Goal: Task Accomplishment & Management: Manage account settings

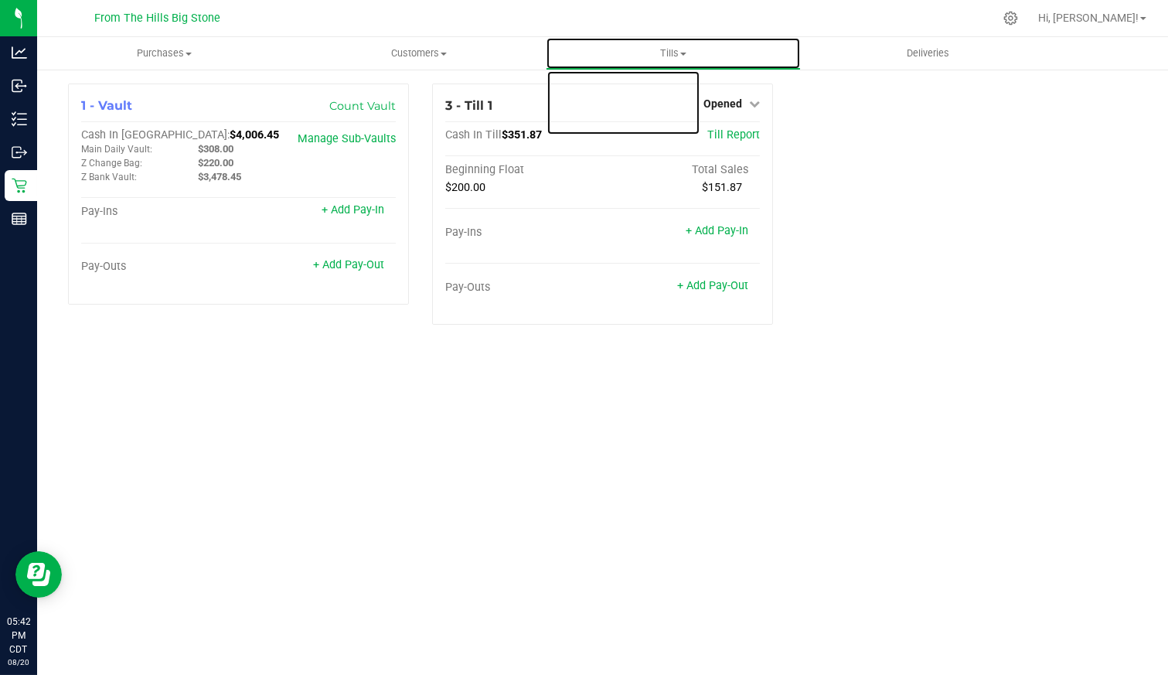
click at [666, 54] on span "Tills" at bounding box center [673, 53] width 253 height 14
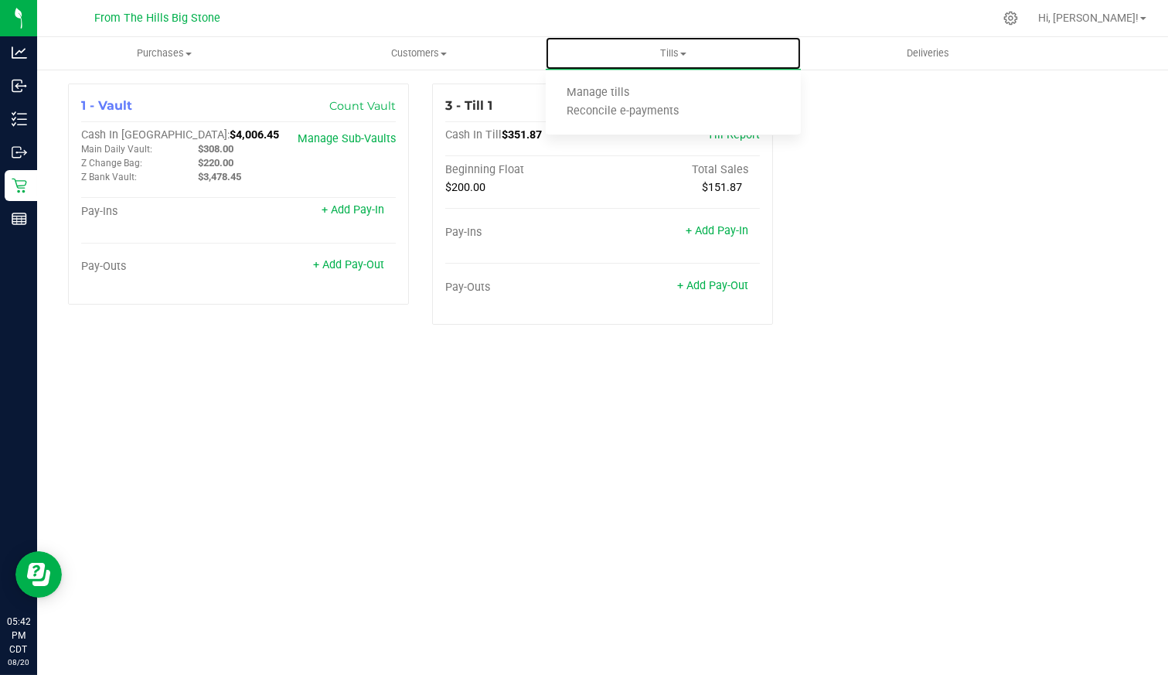
click at [629, 91] on span "Manage tills" at bounding box center [598, 93] width 104 height 13
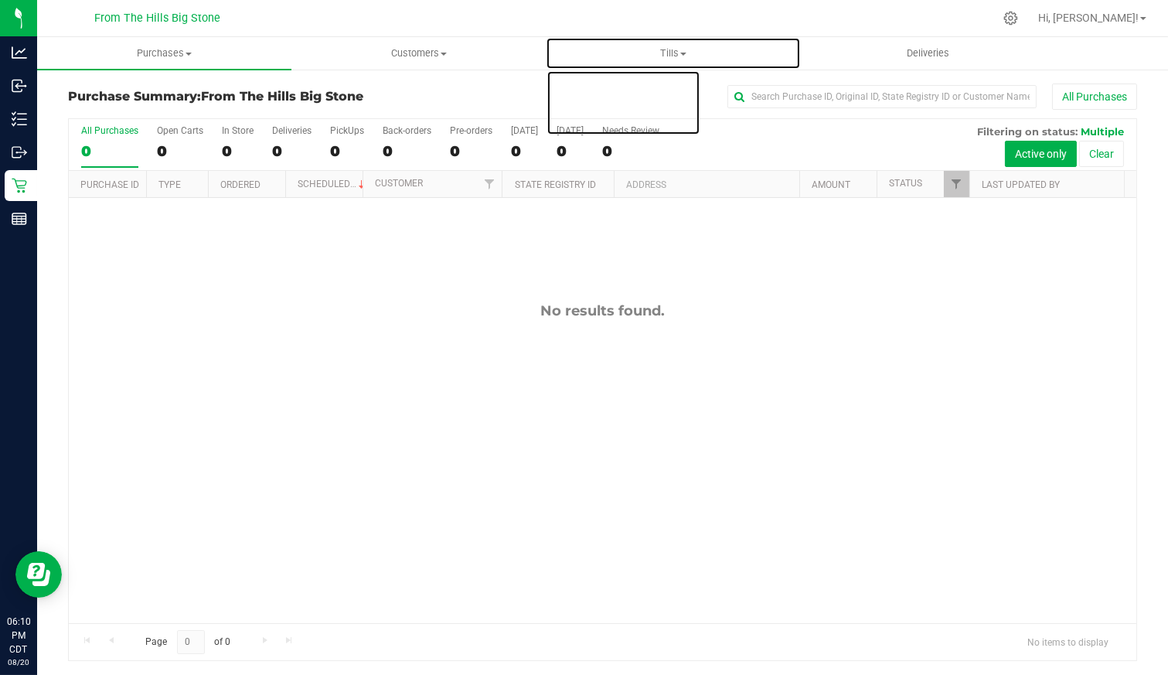
click at [670, 51] on span "Tills" at bounding box center [673, 53] width 253 height 14
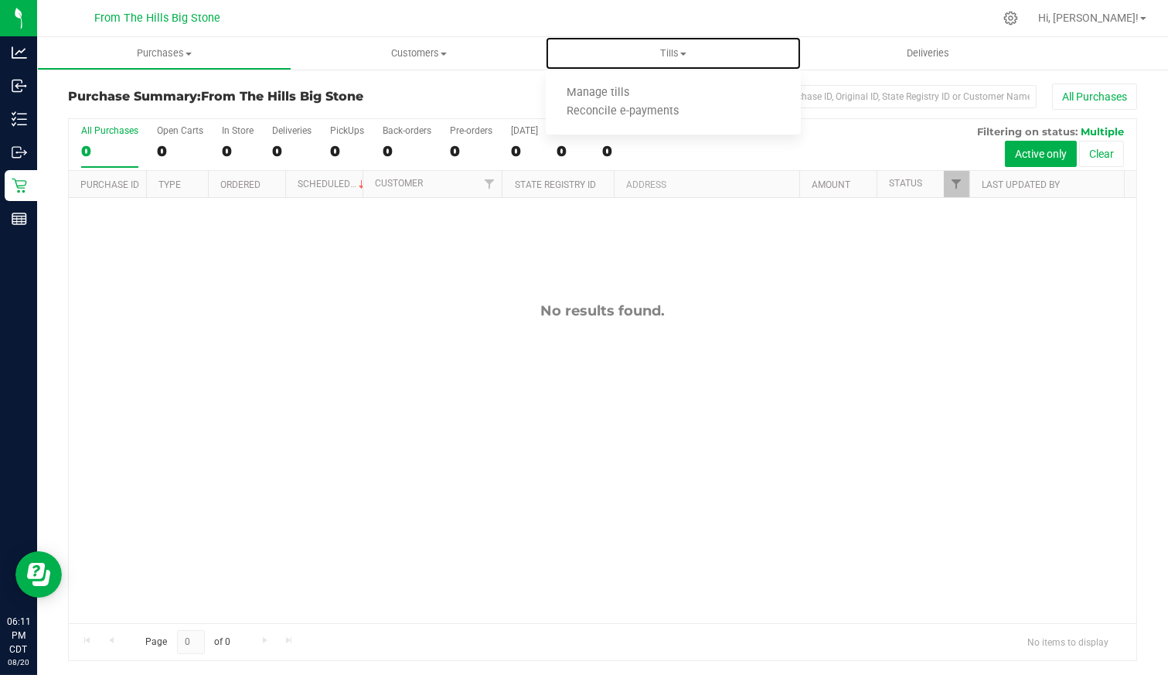
click at [651, 90] on li "Manage tills" at bounding box center [673, 93] width 254 height 19
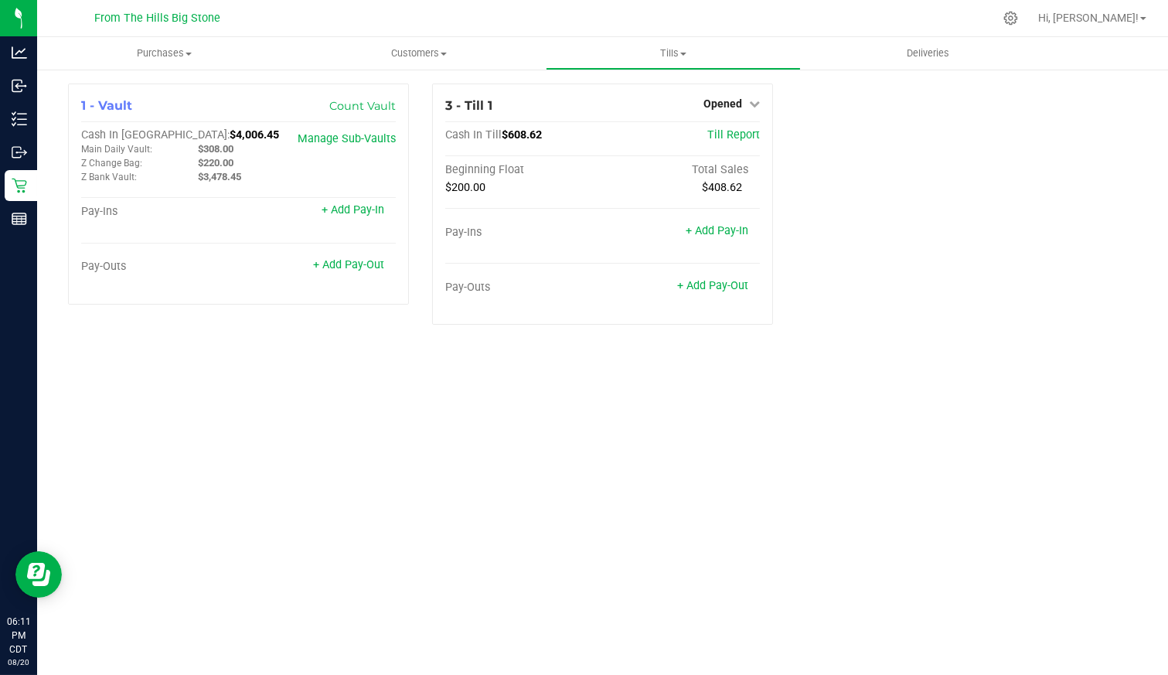
click at [746, 109] on link "Opened" at bounding box center [732, 103] width 56 height 12
click at [731, 134] on link "Close Till" at bounding box center [725, 136] width 42 height 12
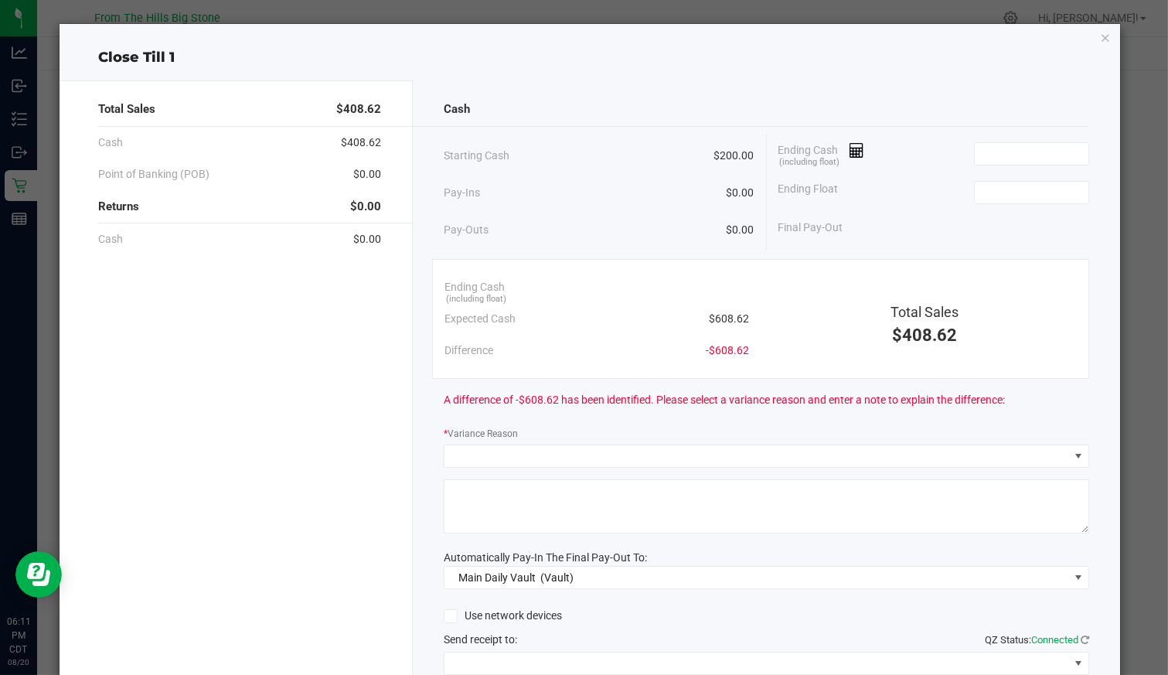
click at [996, 156] on input at bounding box center [1032, 154] width 114 height 22
click at [1017, 161] on input "608.2" at bounding box center [1032, 154] width 114 height 22
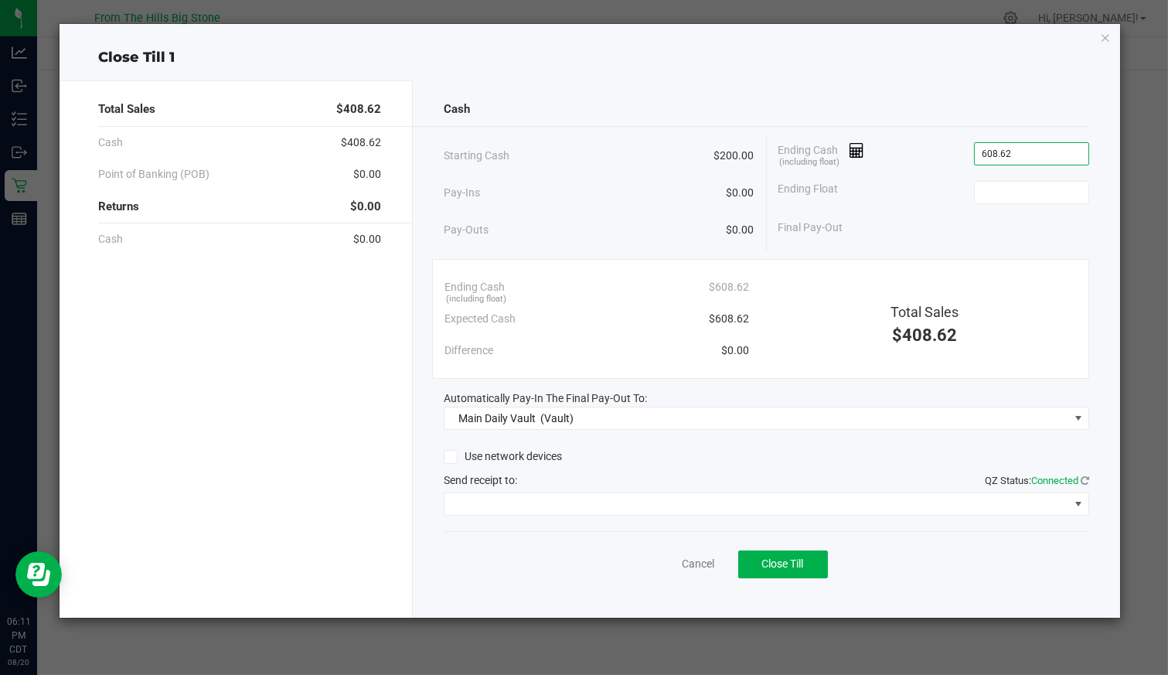
type input "$608.62"
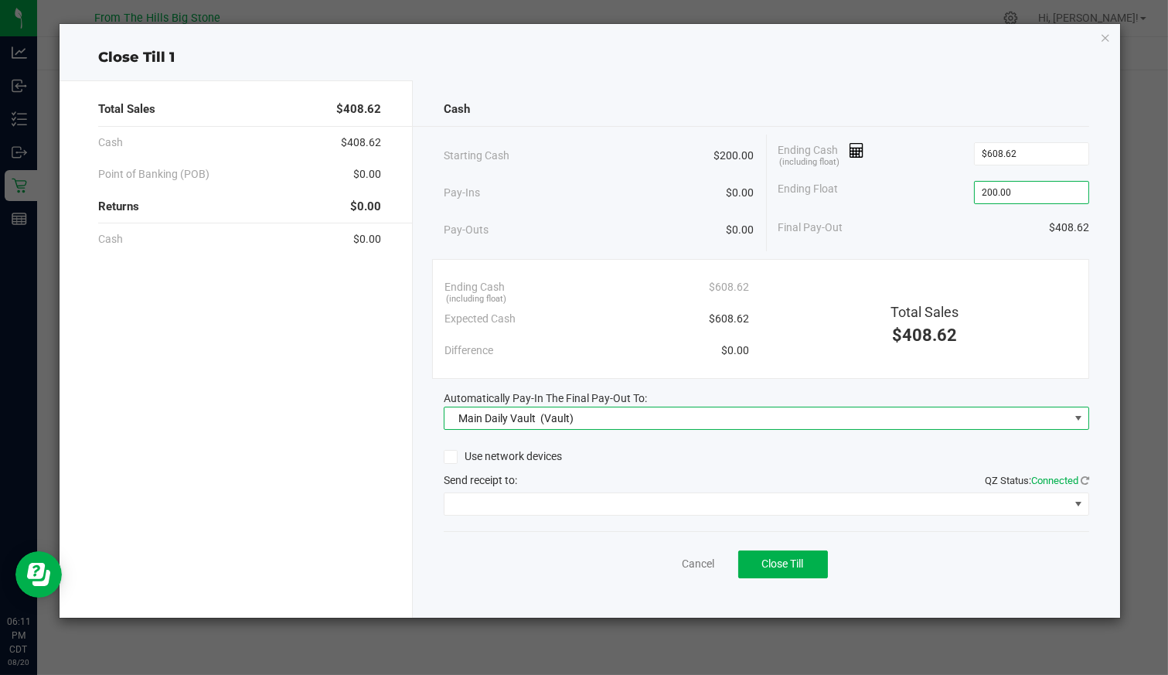
type input "$200.00"
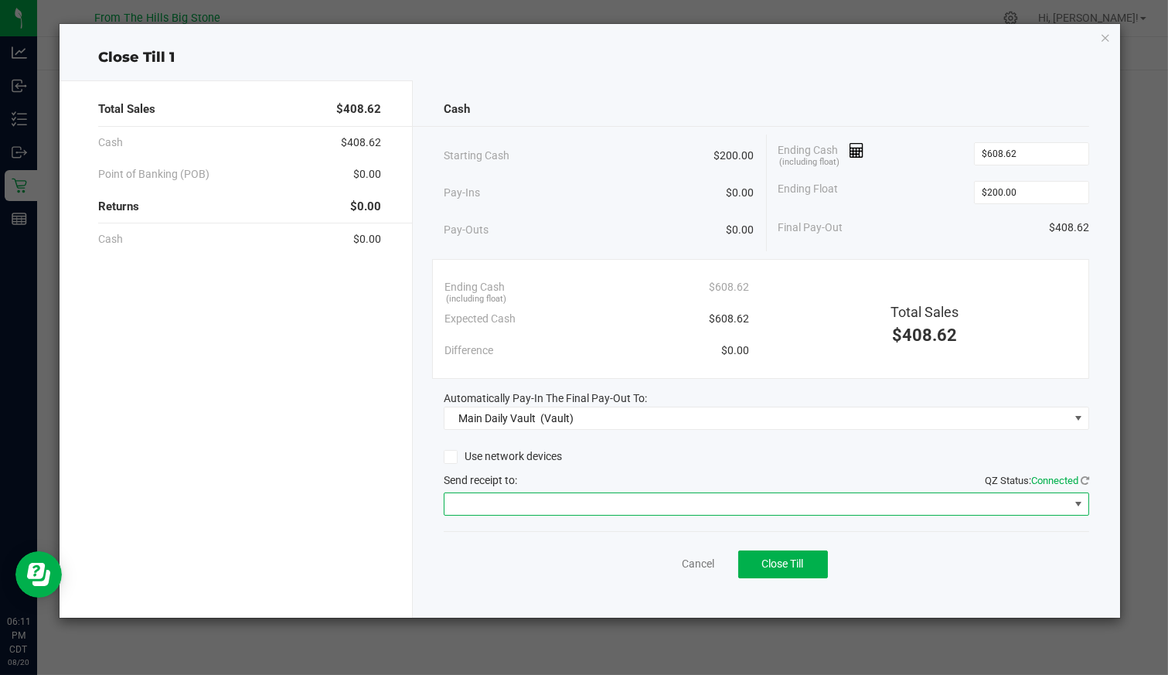
click at [593, 493] on span at bounding box center [757, 504] width 624 height 22
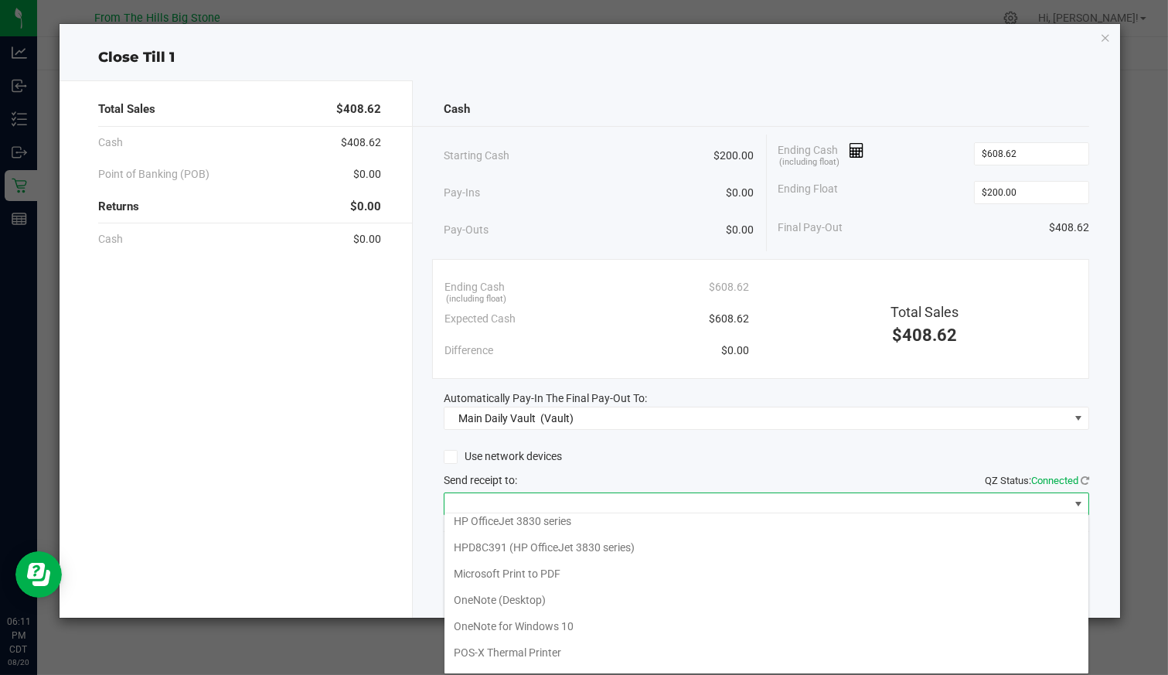
scroll to position [75, 0]
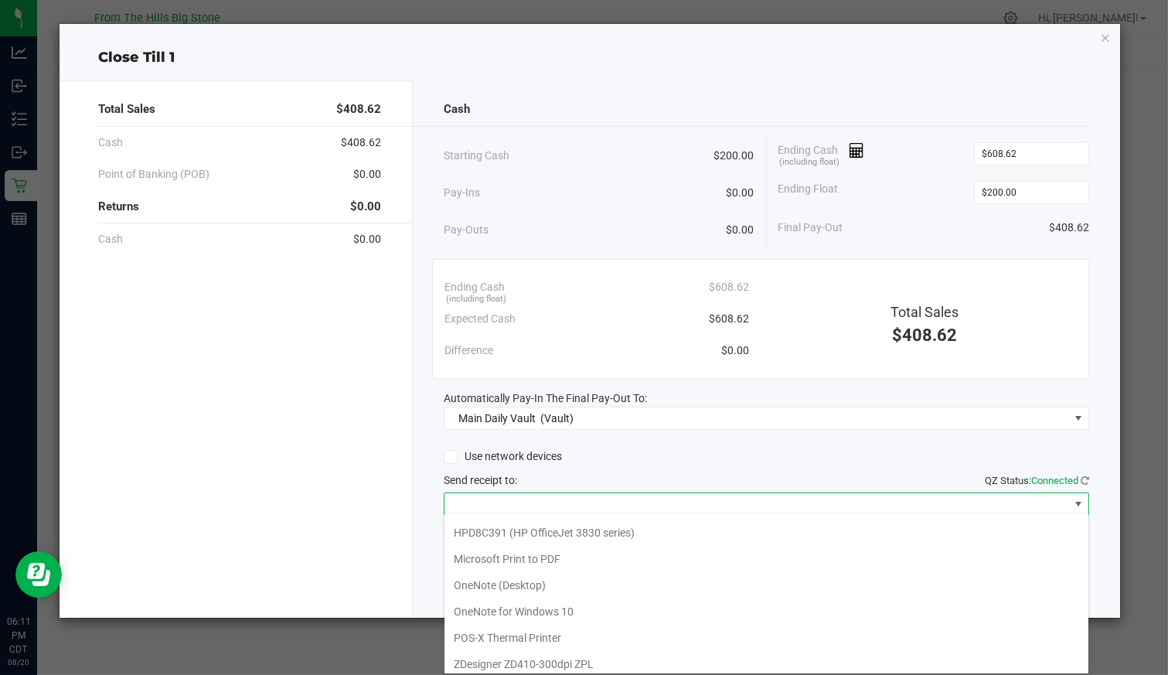
click at [549, 638] on Printer "POS-X Thermal Printer" at bounding box center [767, 638] width 644 height 26
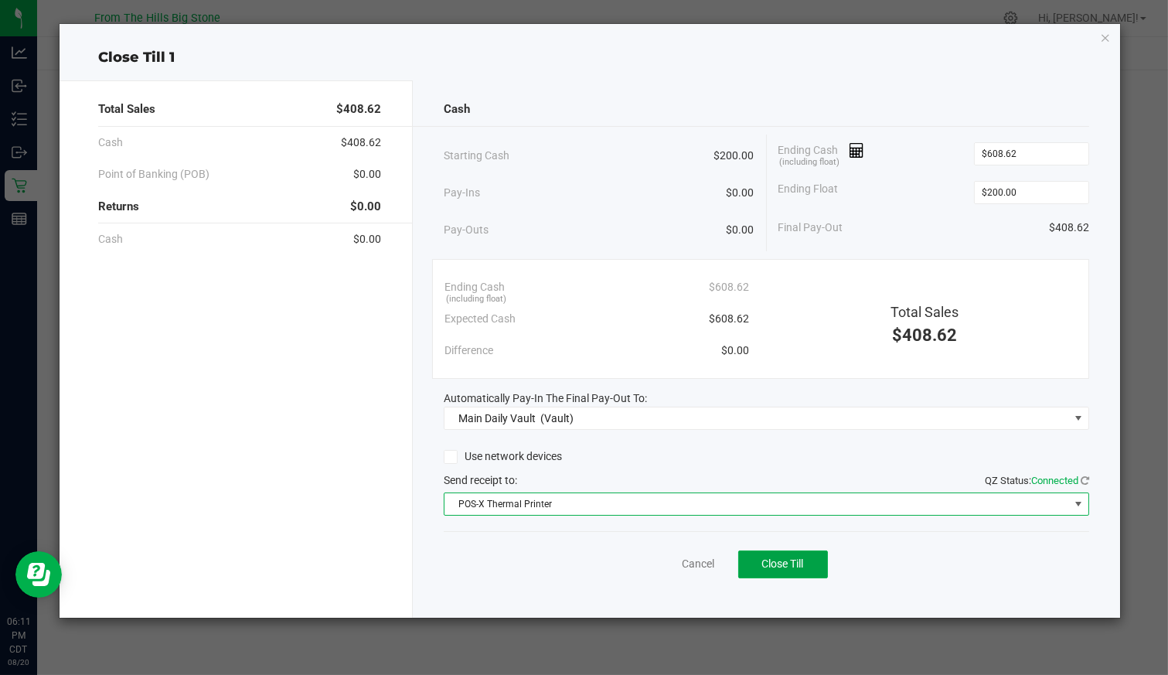
click at [800, 564] on span "Close Till" at bounding box center [783, 564] width 42 height 12
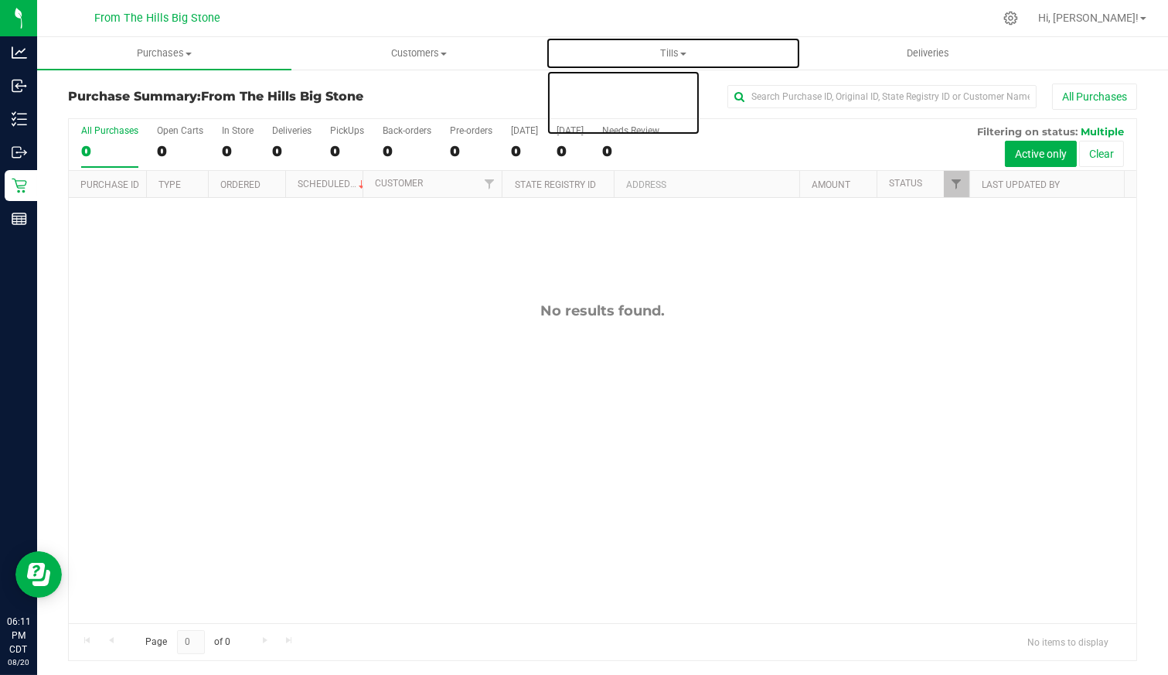
click at [669, 42] on uib-tab-heading "Tills Manage tills Reconcile e-payments" at bounding box center [673, 53] width 253 height 31
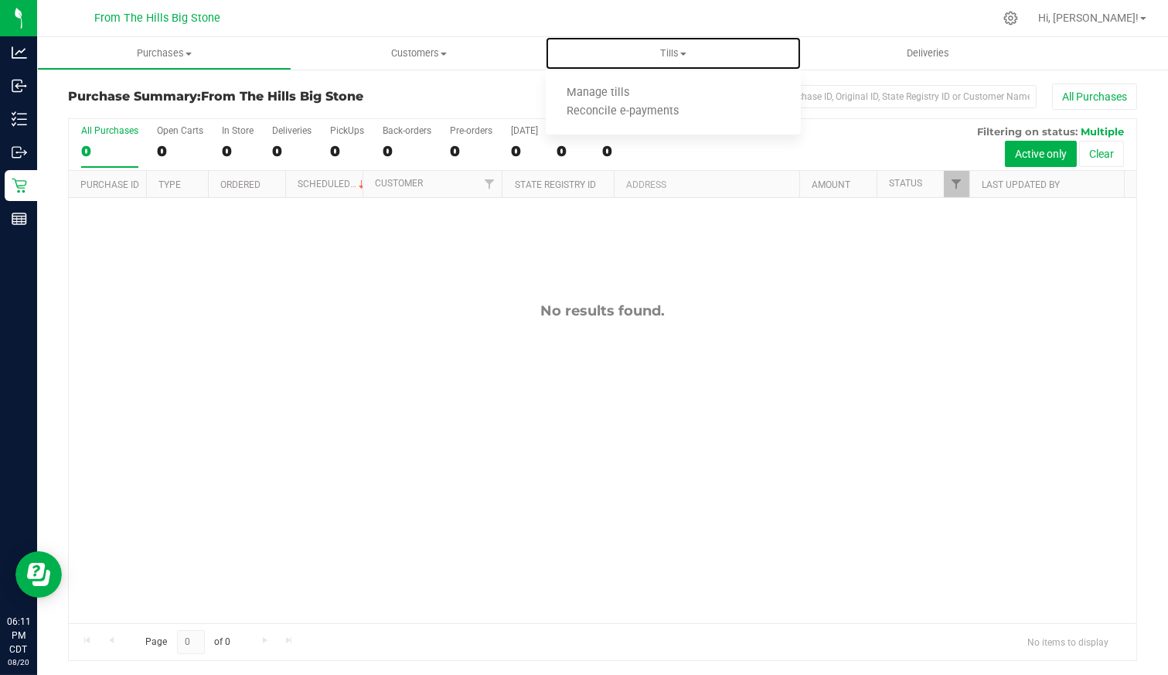
click at [639, 95] on span "Manage tills" at bounding box center [598, 93] width 104 height 13
